Goal: Task Accomplishment & Management: Use online tool/utility

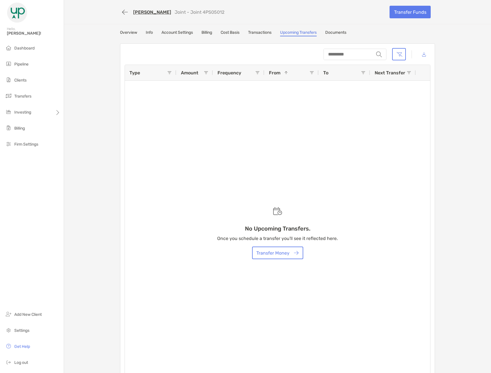
click at [266, 36] on link "Transactions" at bounding box center [259, 33] width 23 height 6
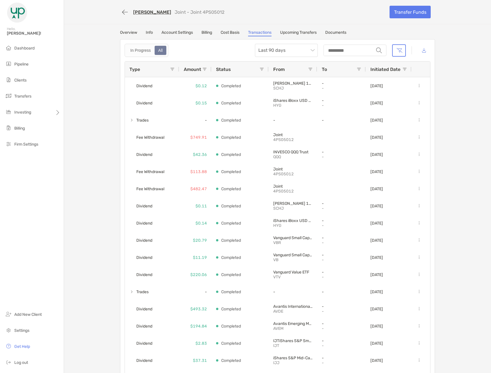
click at [456, 129] on div "[PERSON_NAME] Joint - Joint 4PS05012 Transfer Funds Overview Info Account Setti…" at bounding box center [277, 190] width 427 height 381
click at [399, 16] on link "Transfer Funds" at bounding box center [410, 12] width 41 height 13
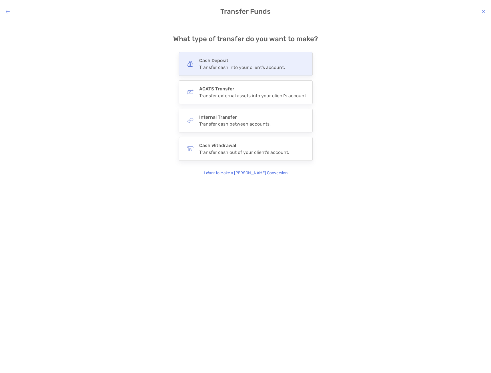
click at [233, 71] on div "Cash Deposit Transfer cash into your client's account." at bounding box center [246, 64] width 134 height 24
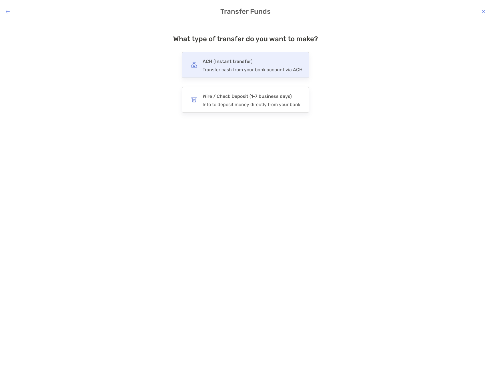
click at [238, 66] on div "ACH (Instant transfer) Transfer cash from your bank account via ACH." at bounding box center [253, 64] width 101 height 15
click at [0, 0] on input "***" at bounding box center [0, 0] width 0 height 0
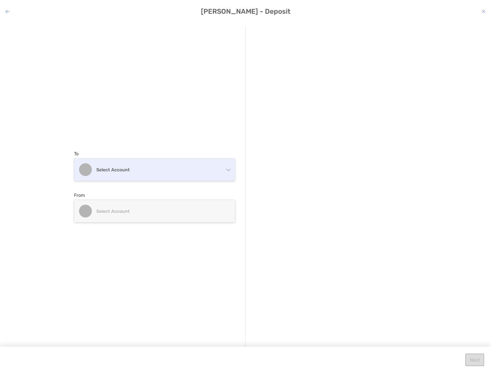
click at [139, 175] on div "Select account" at bounding box center [154, 169] width 161 height 22
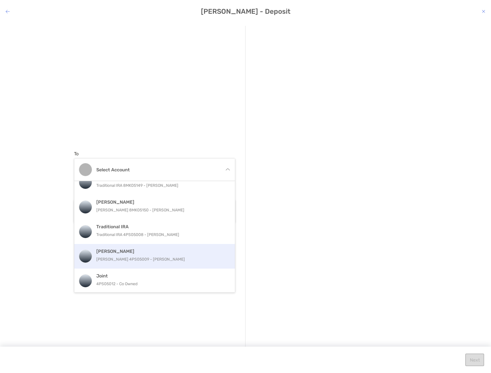
scroll to position [36, 0]
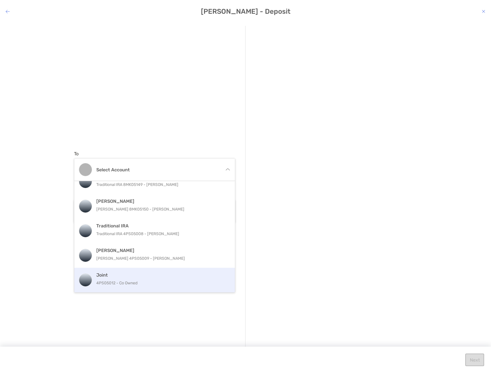
click at [148, 275] on h4 "Joint" at bounding box center [160, 274] width 129 height 5
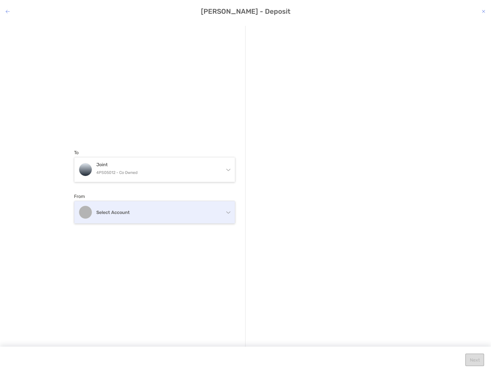
click at [146, 209] on h4 "Select account" at bounding box center [157, 211] width 123 height 5
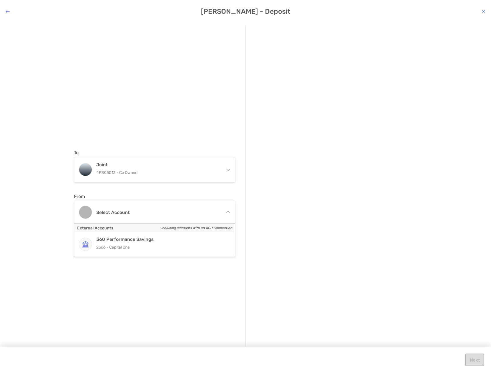
click at [283, 209] on div "modal" at bounding box center [336, 203] width 161 height 13
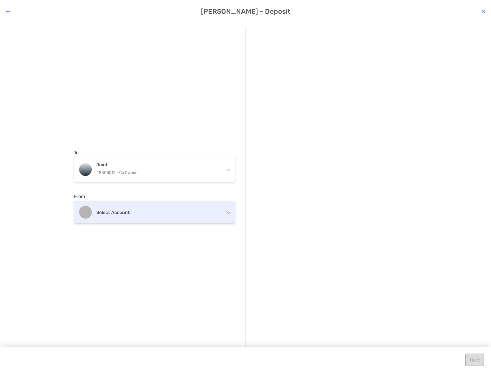
click at [169, 208] on div "Select account" at bounding box center [154, 212] width 161 height 22
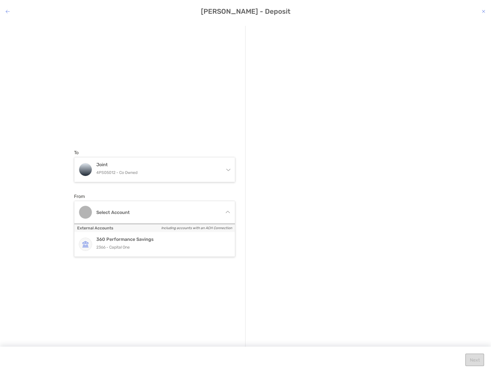
click at [293, 205] on div "modal" at bounding box center [336, 203] width 161 height 13
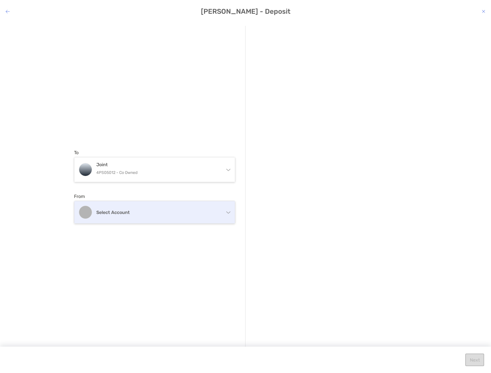
click at [189, 217] on div "Select account" at bounding box center [154, 212] width 161 height 22
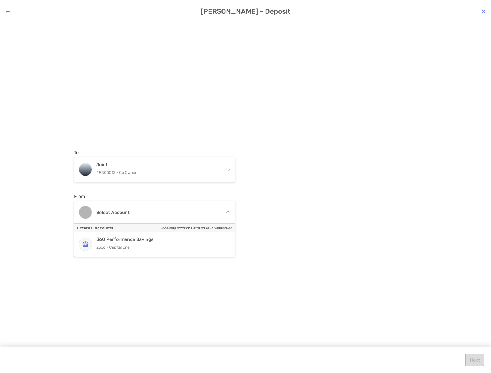
click at [374, 236] on div "modal" at bounding box center [331, 187] width 171 height 322
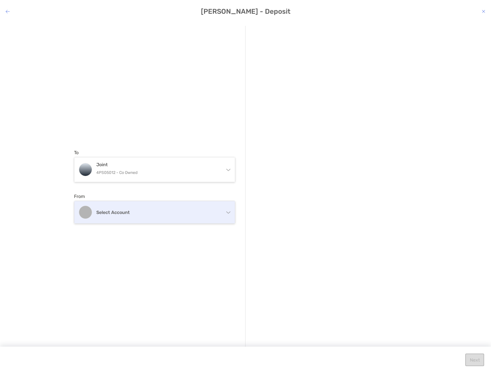
click at [190, 211] on h4 "Select account" at bounding box center [157, 211] width 123 height 5
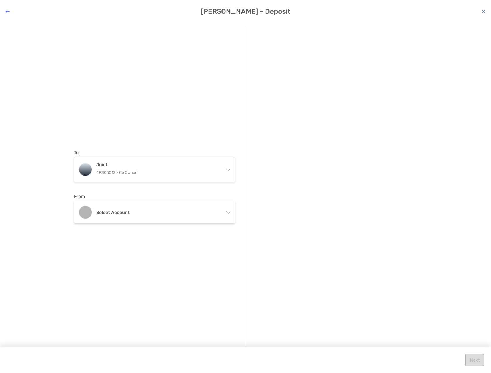
click at [326, 199] on div "modal" at bounding box center [336, 203] width 161 height 13
click at [481, 13] on h4 "[PERSON_NAME] - Deposit" at bounding box center [245, 11] width 491 height 8
click at [483, 12] on icon "modal" at bounding box center [483, 11] width 3 height 5
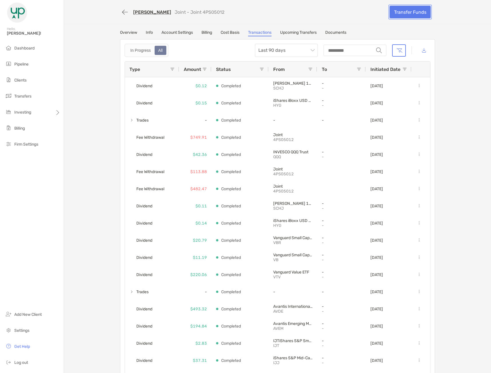
click at [402, 13] on link "Transfer Funds" at bounding box center [410, 12] width 41 height 13
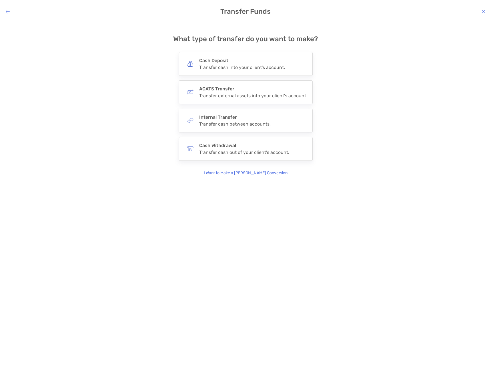
click at [385, 98] on div "**********" at bounding box center [246, 101] width 482 height 150
